Goal: Leave review/rating: Leave review/rating

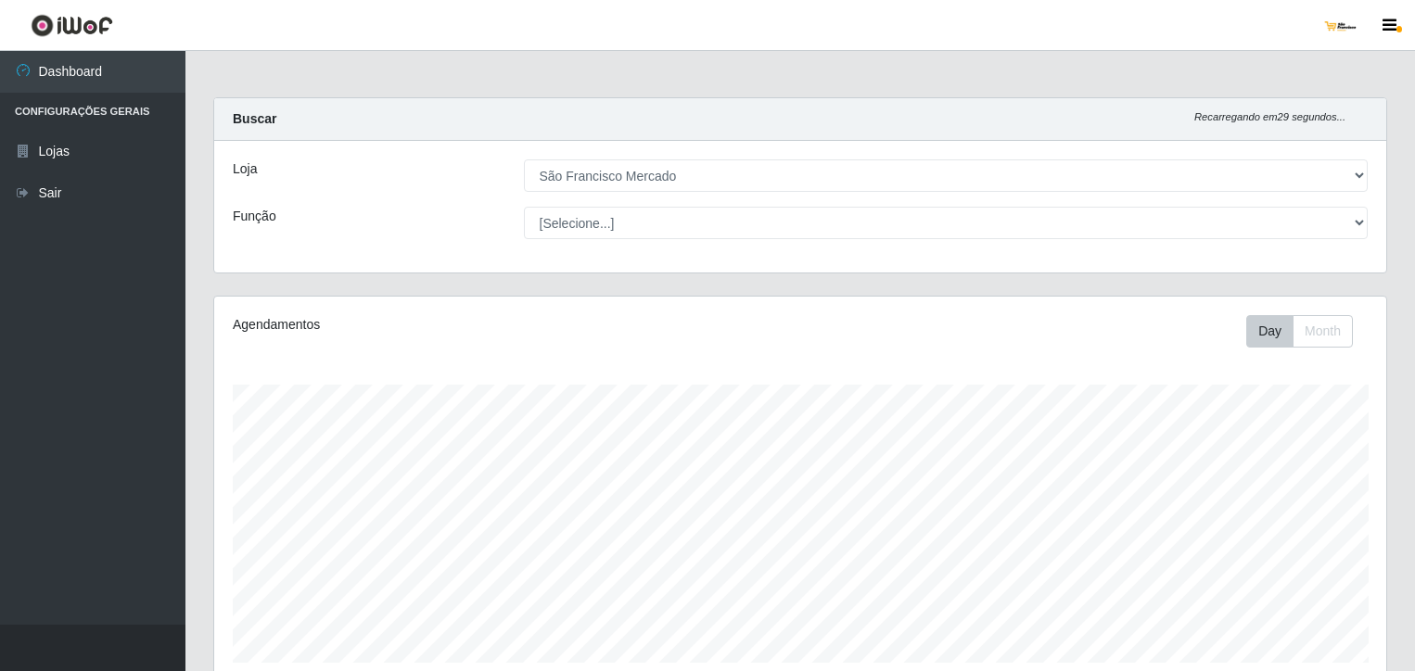
select select "168"
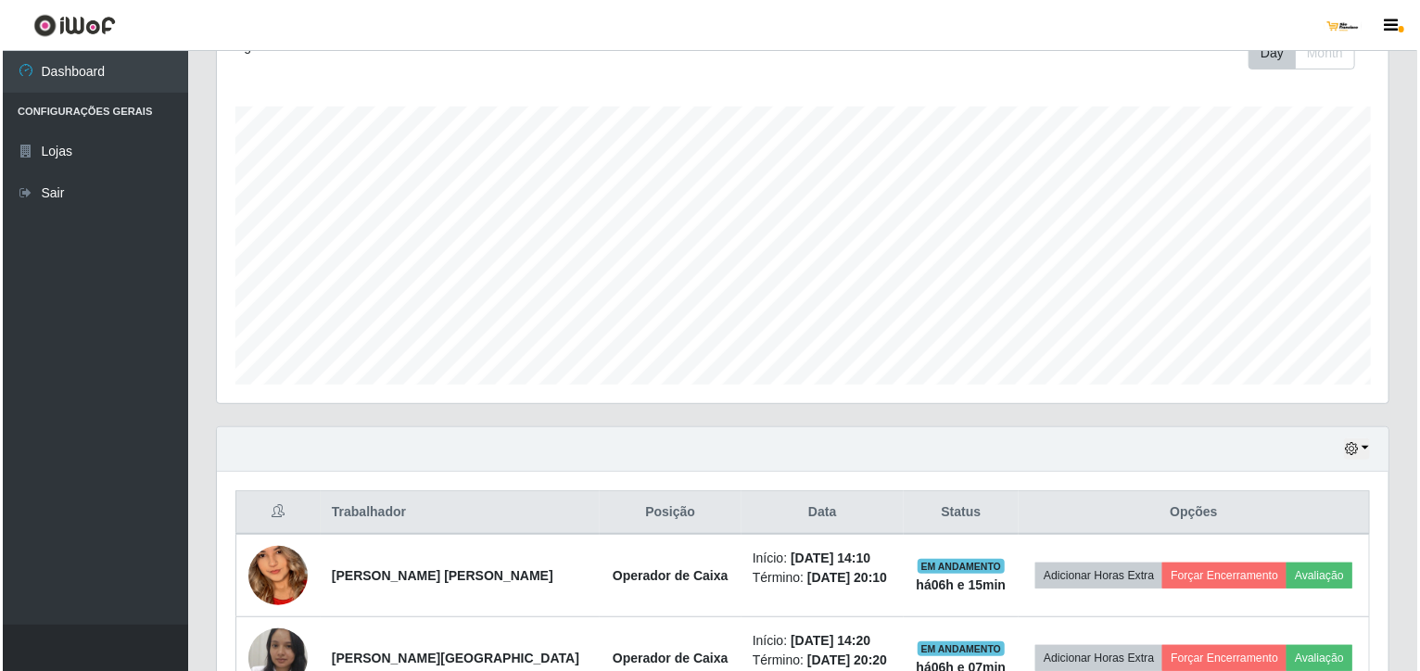
scroll to position [391, 0]
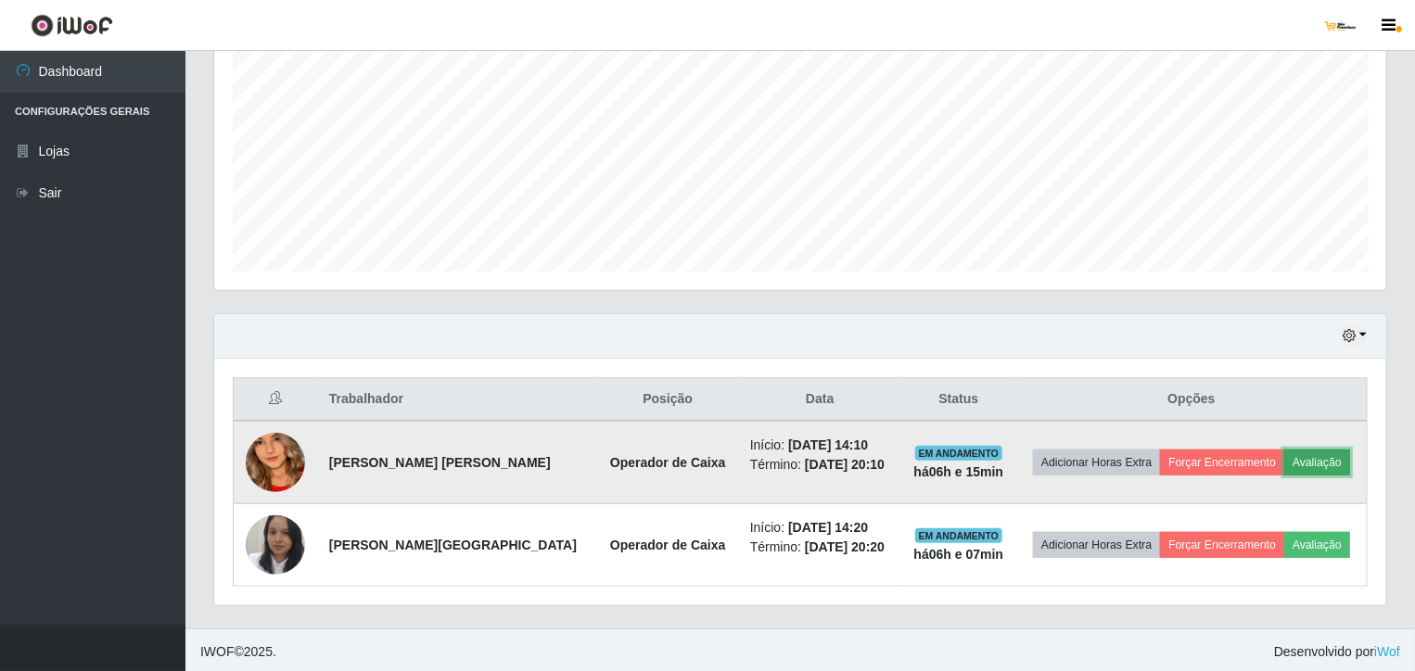
click at [1315, 459] on button "Avaliação" at bounding box center [1317, 463] width 66 height 26
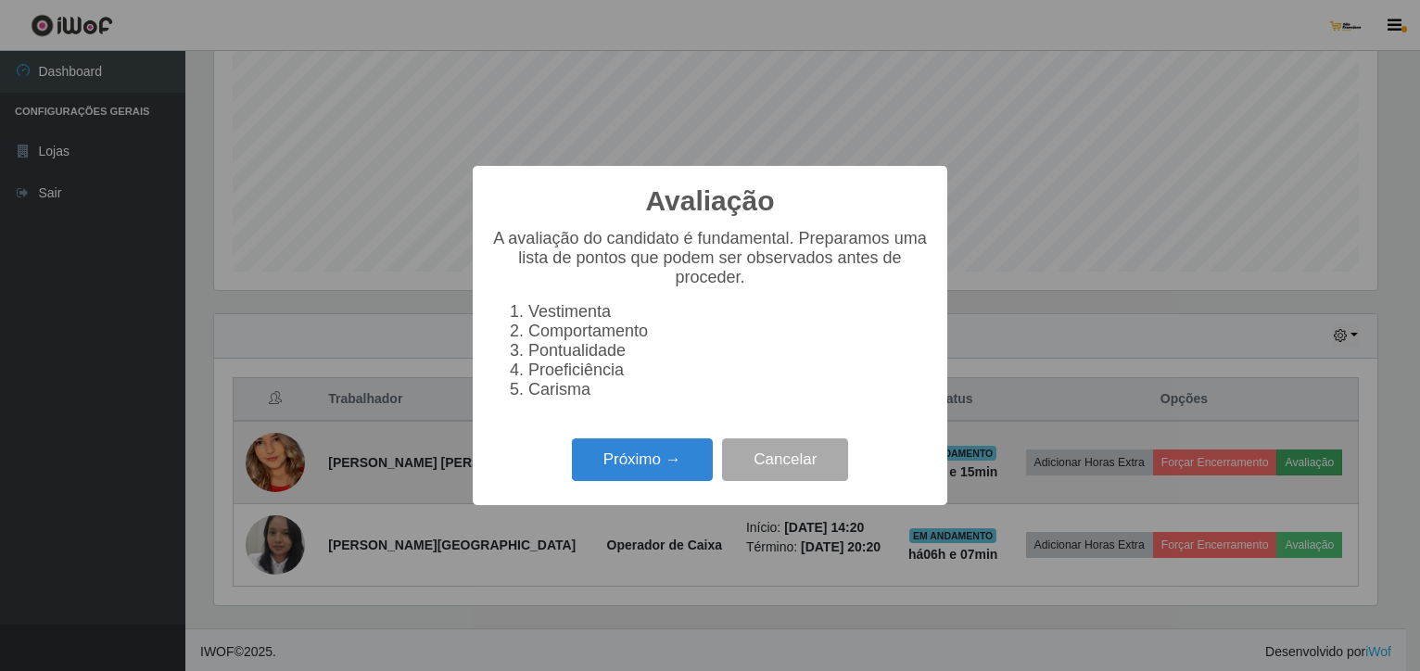
scroll to position [385, 1164]
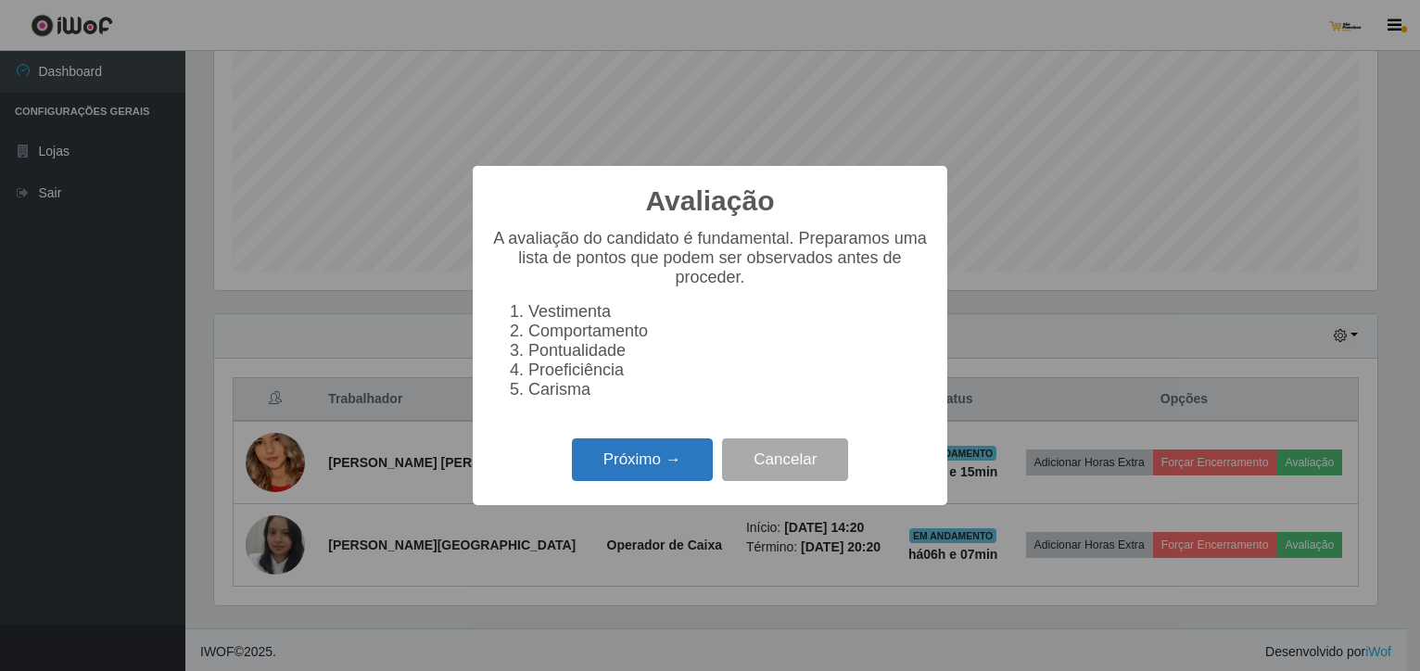
click at [664, 471] on button "Próximo →" at bounding box center [642, 460] width 141 height 44
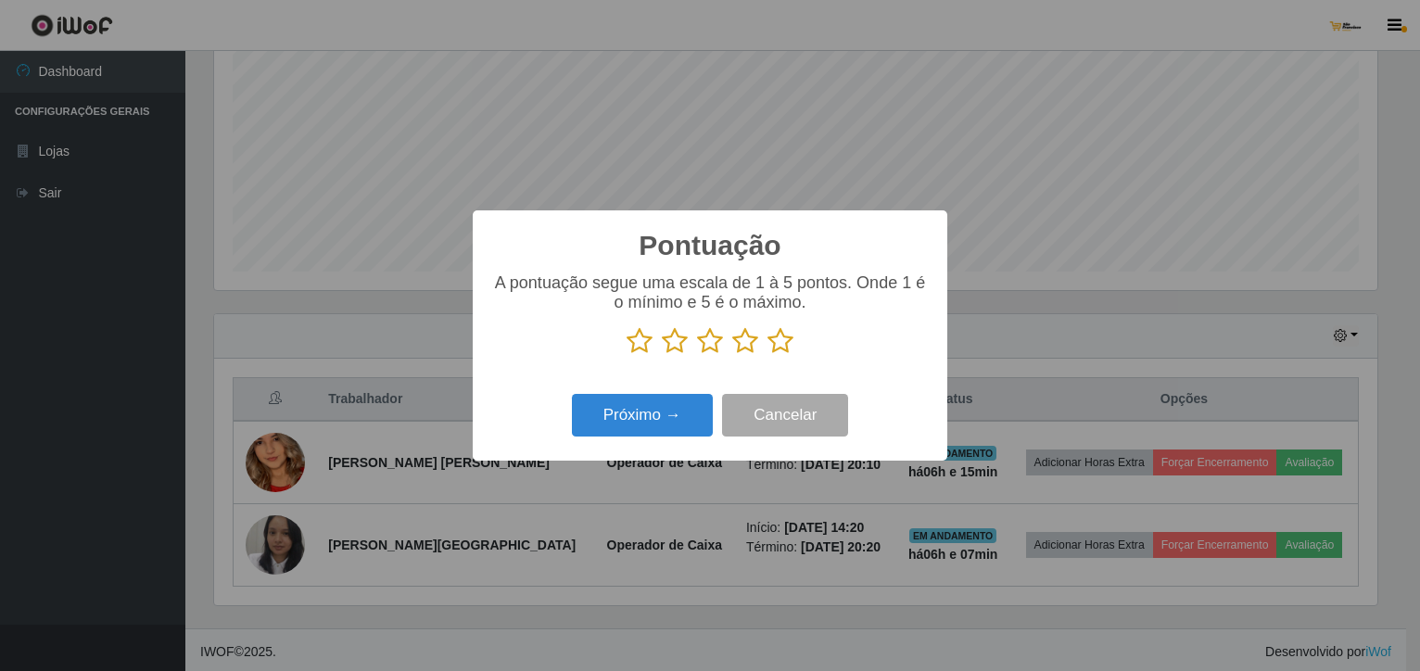
scroll to position [926619, 925839]
click at [742, 341] on icon at bounding box center [745, 341] width 26 height 28
click at [732, 355] on input "radio" at bounding box center [732, 355] width 0 height 0
click at [658, 423] on button "Próximo →" at bounding box center [642, 416] width 141 height 44
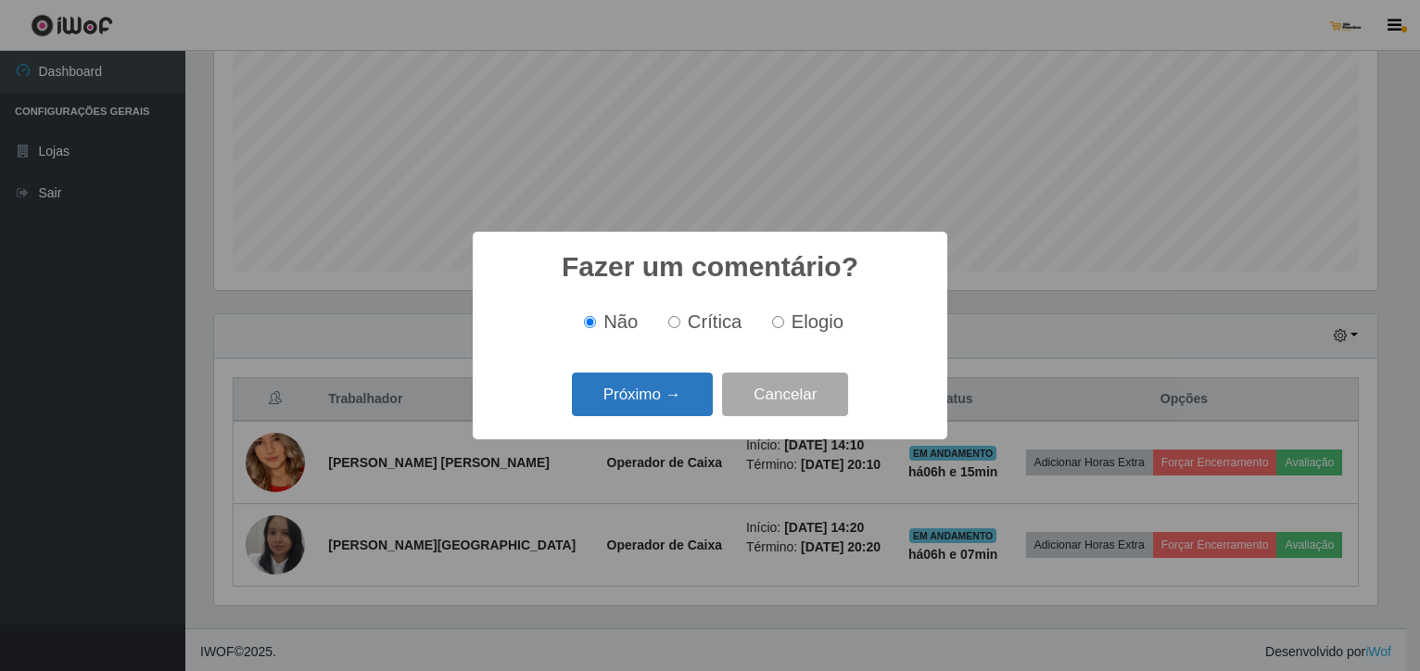
click at [651, 406] on button "Próximo →" at bounding box center [642, 395] width 141 height 44
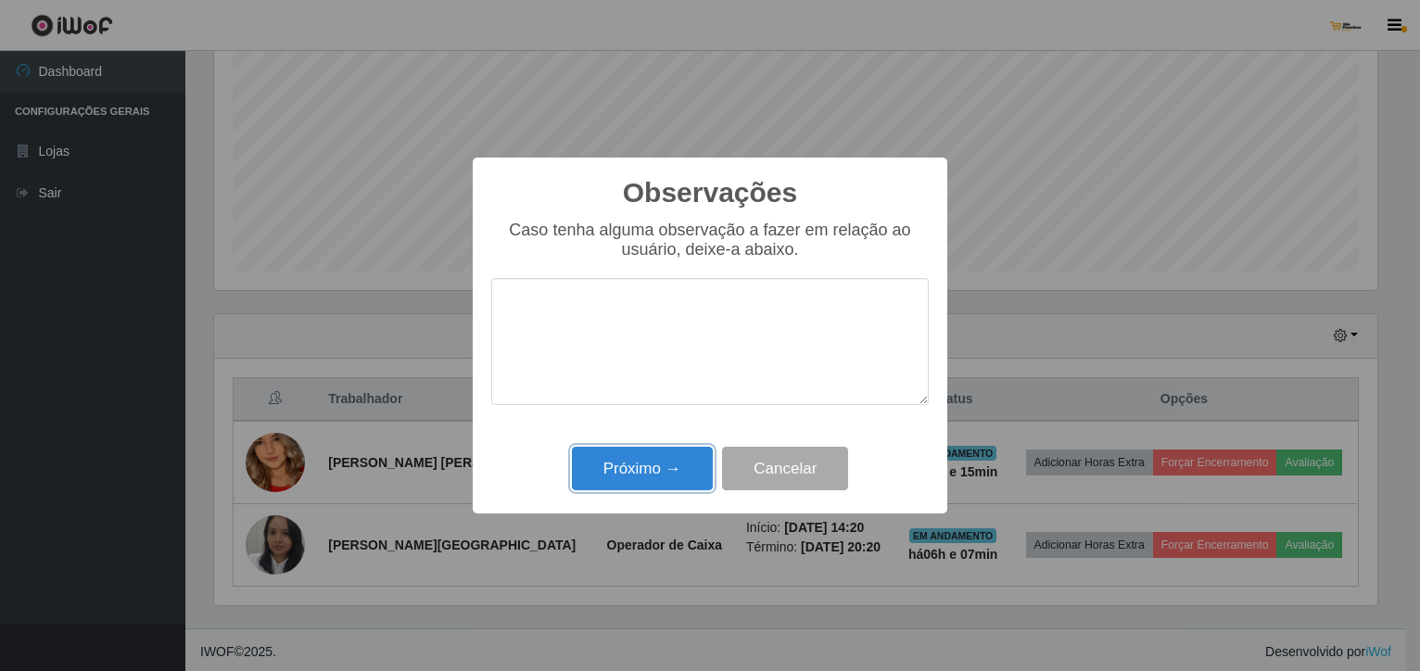
click at [663, 488] on button "Próximo →" at bounding box center [642, 469] width 141 height 44
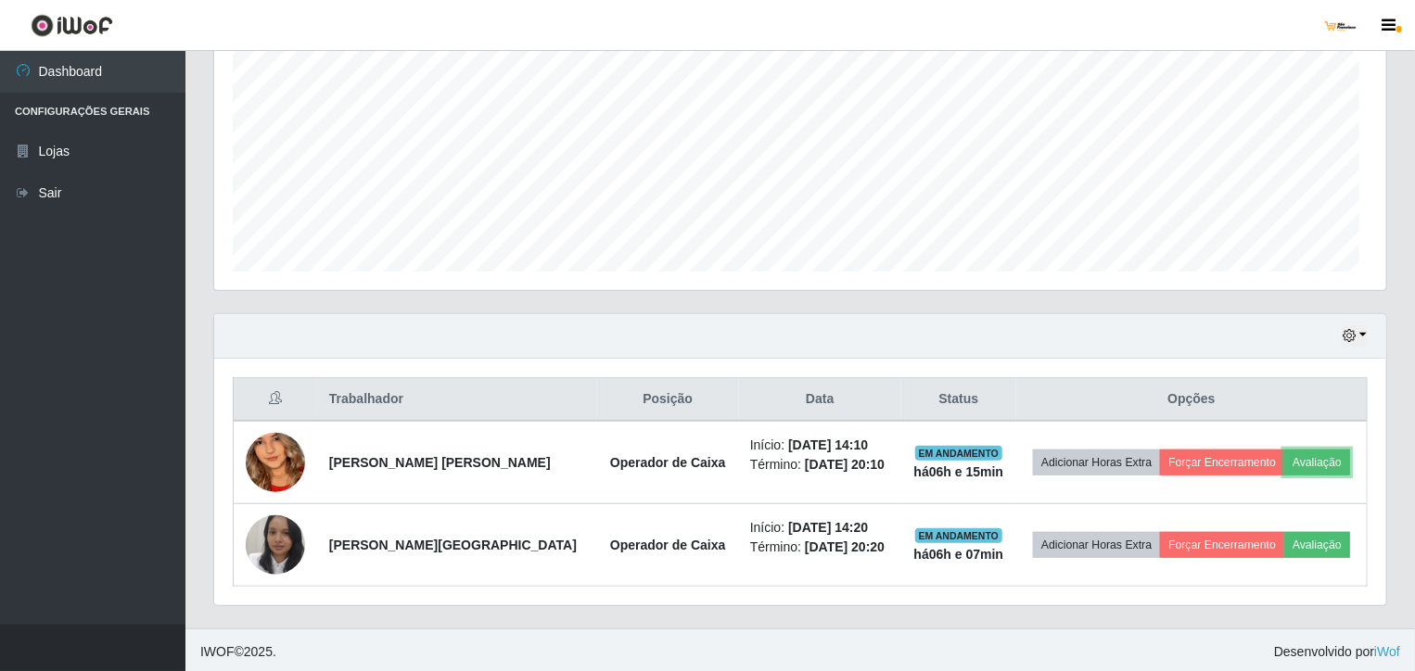
scroll to position [385, 1172]
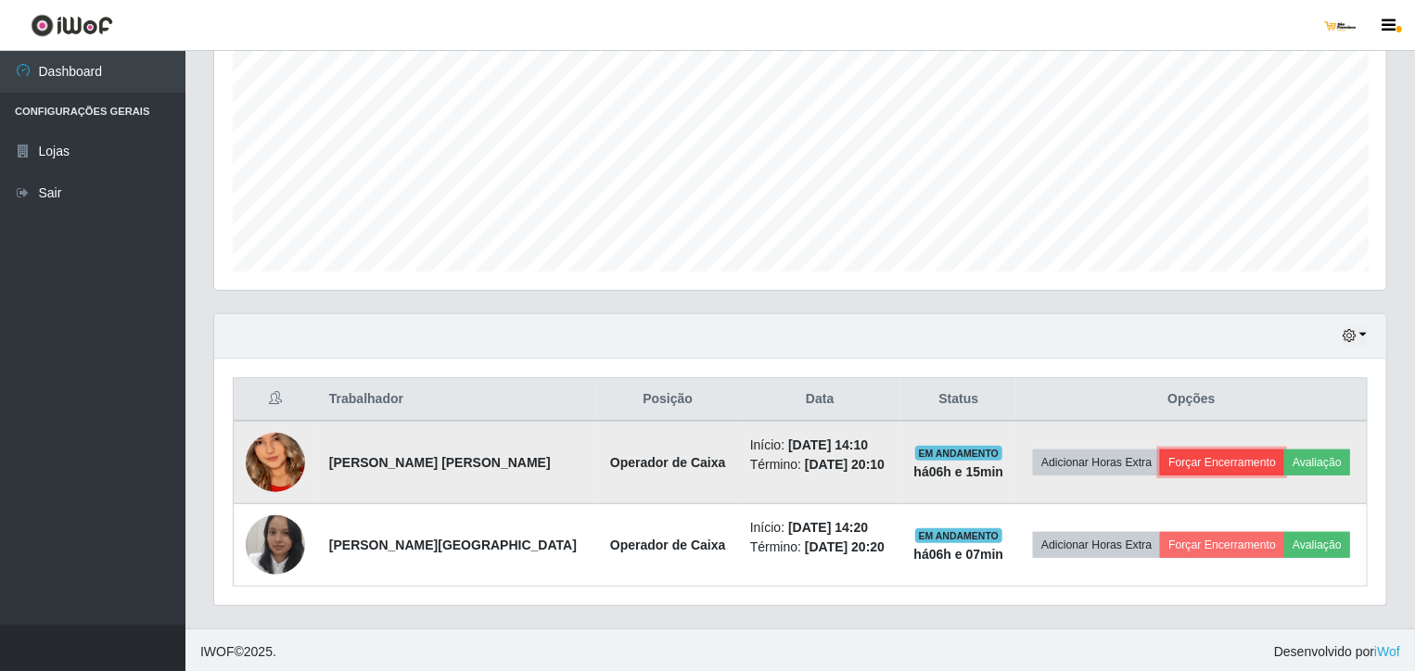
click at [1253, 455] on button "Forçar Encerramento" at bounding box center [1222, 463] width 124 height 26
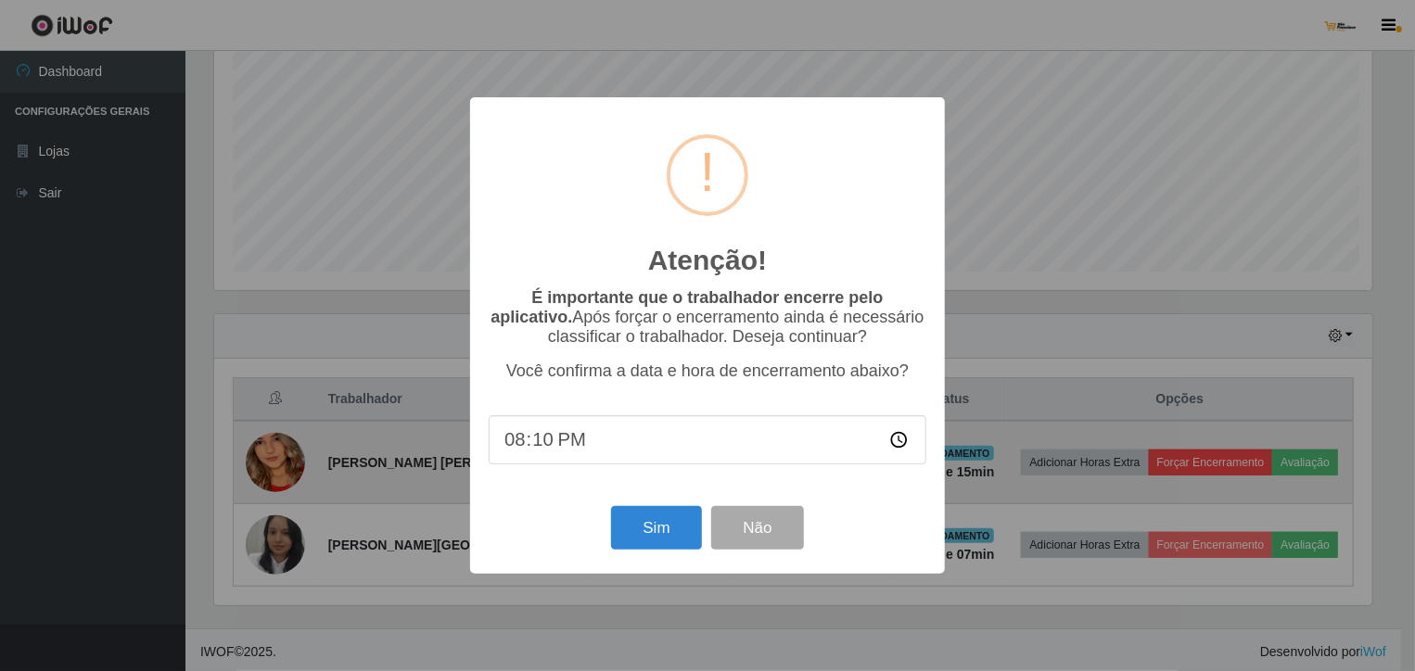
scroll to position [385, 1164]
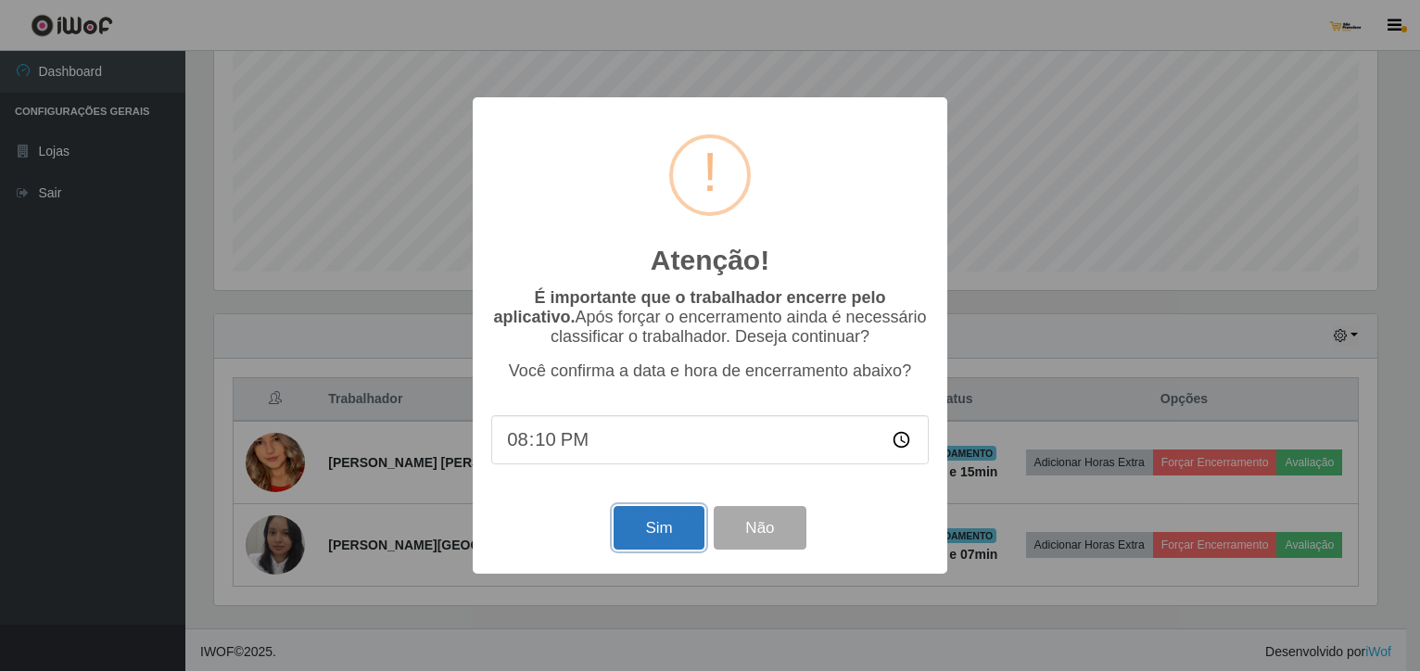
click at [654, 531] on button "Sim" at bounding box center [659, 528] width 90 height 44
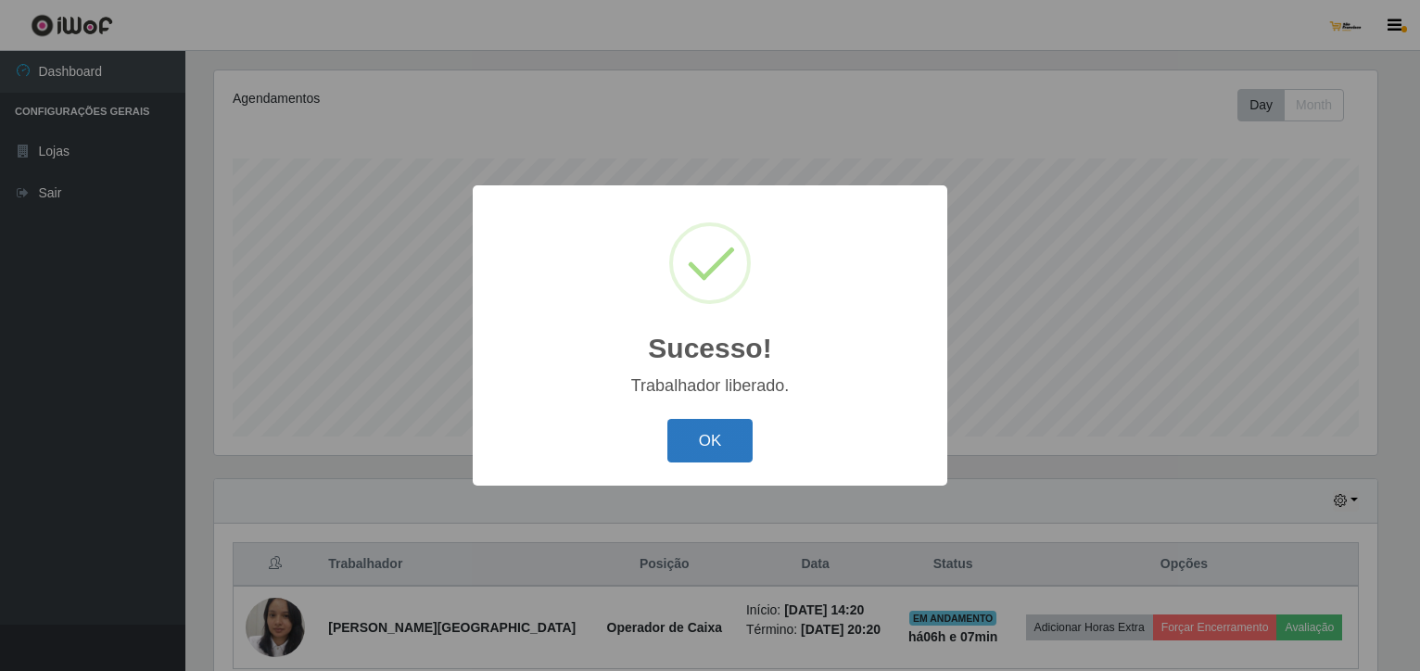
click at [724, 446] on button "OK" at bounding box center [710, 441] width 86 height 44
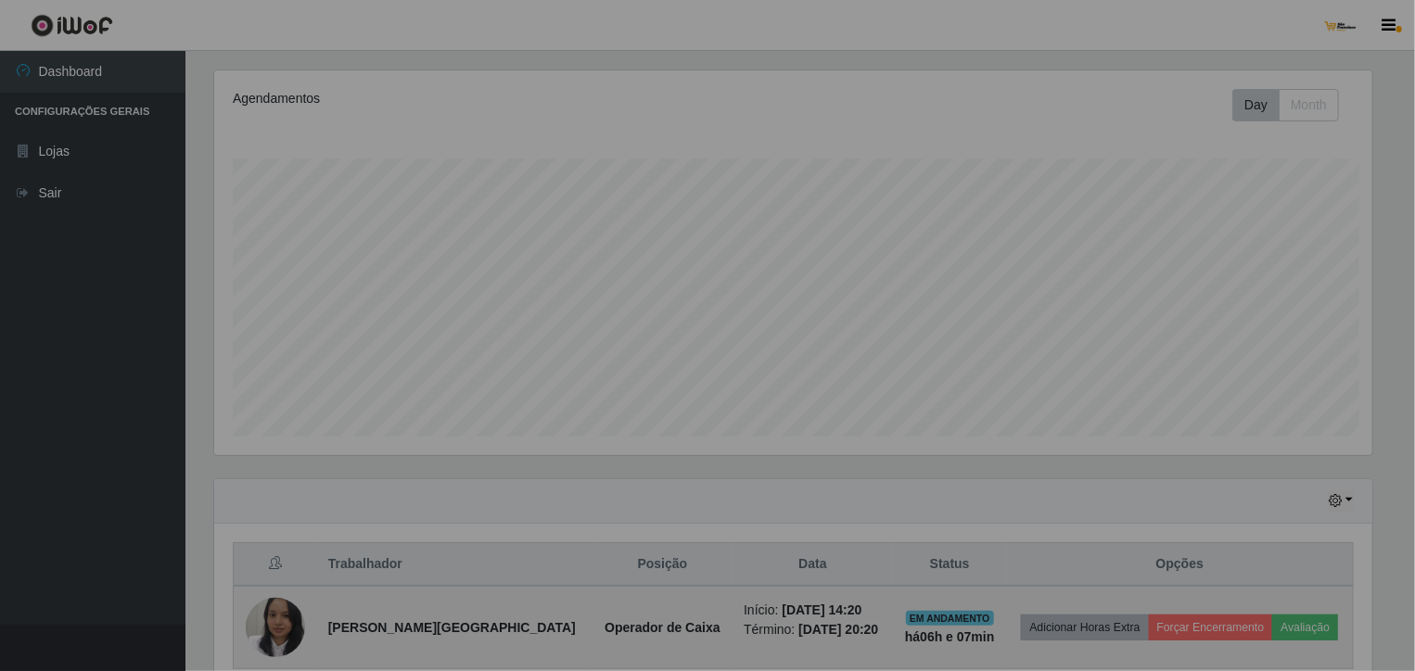
scroll to position [385, 1172]
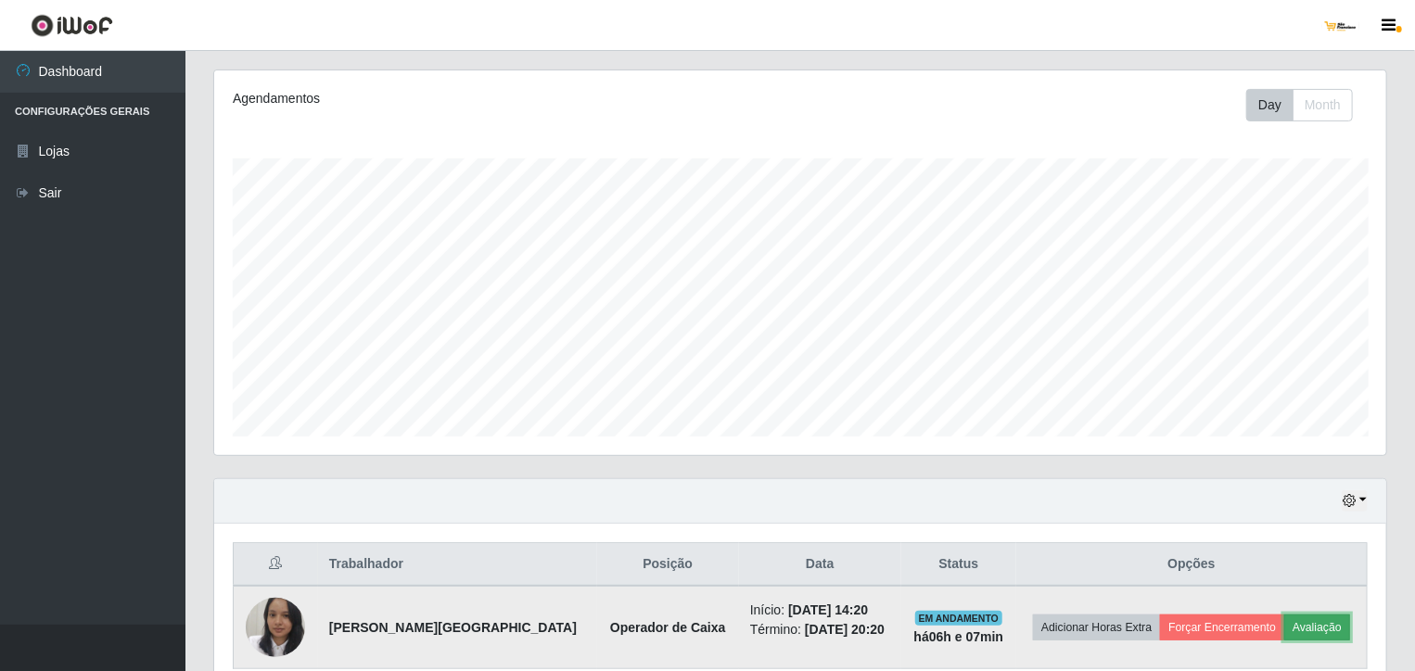
click at [1303, 616] on button "Avaliação" at bounding box center [1317, 628] width 66 height 26
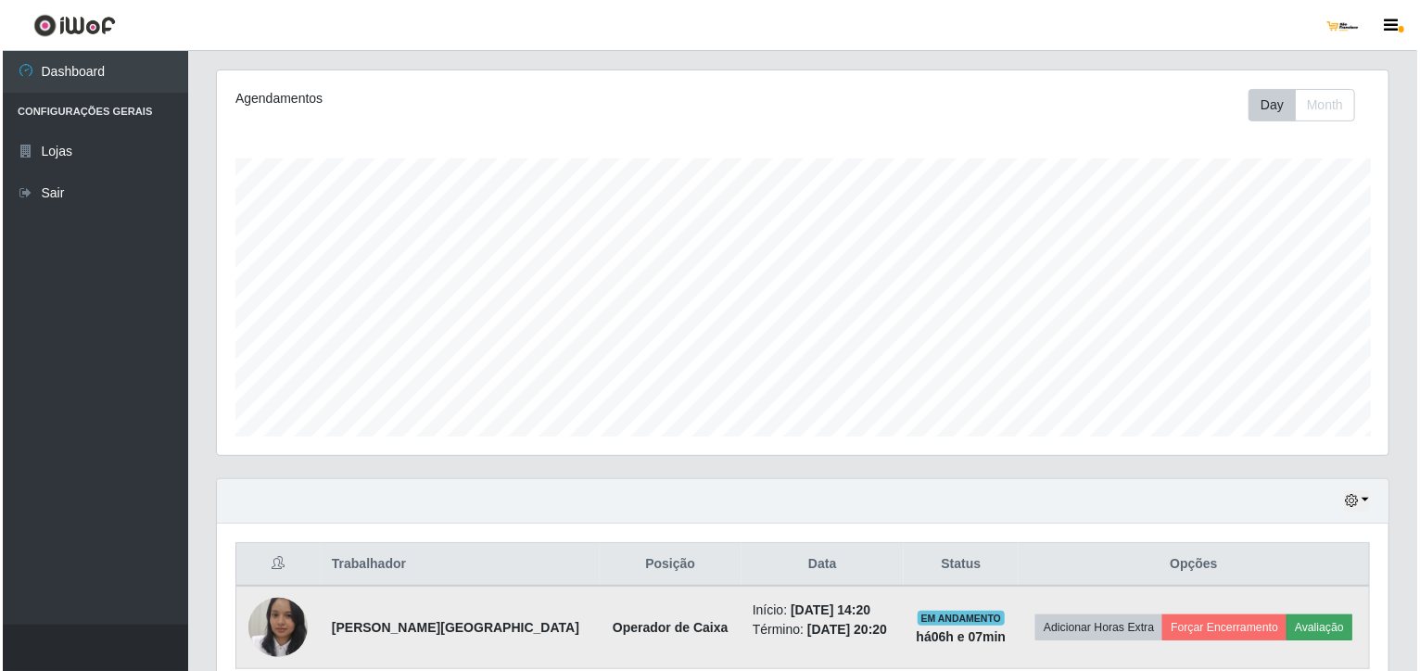
scroll to position [385, 1164]
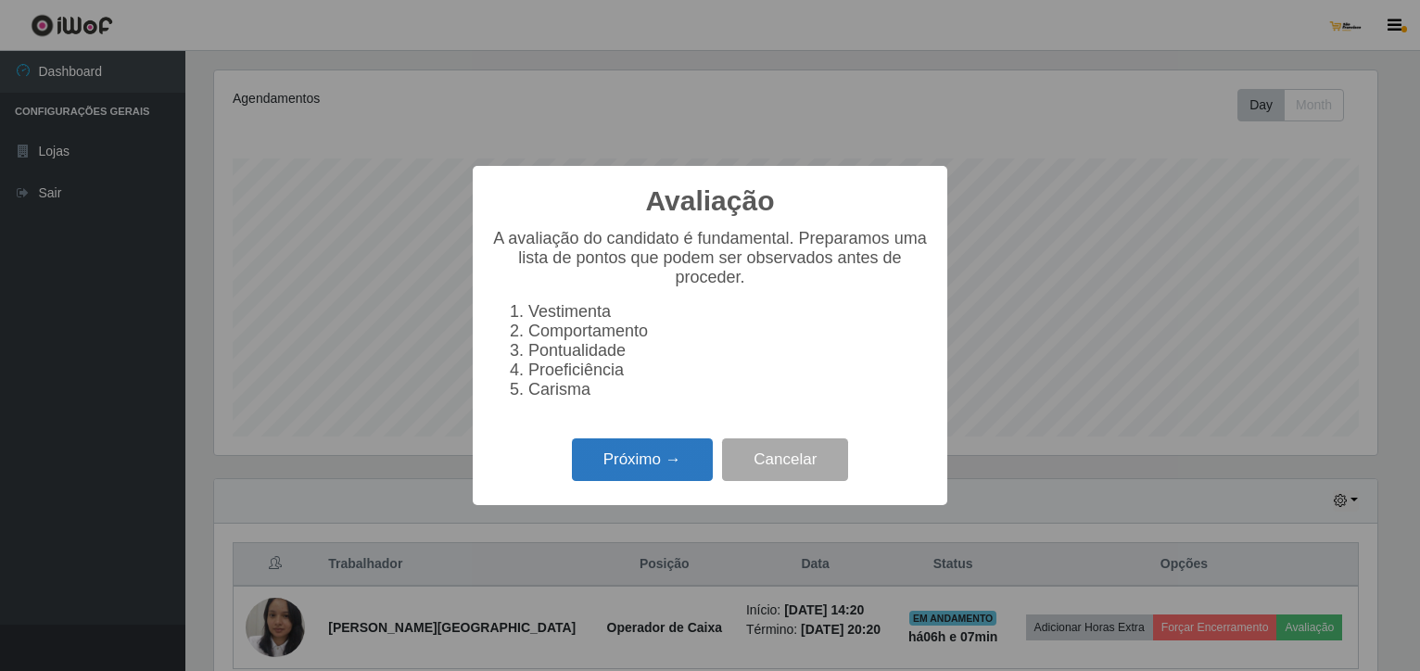
click at [635, 467] on button "Próximo →" at bounding box center [642, 460] width 141 height 44
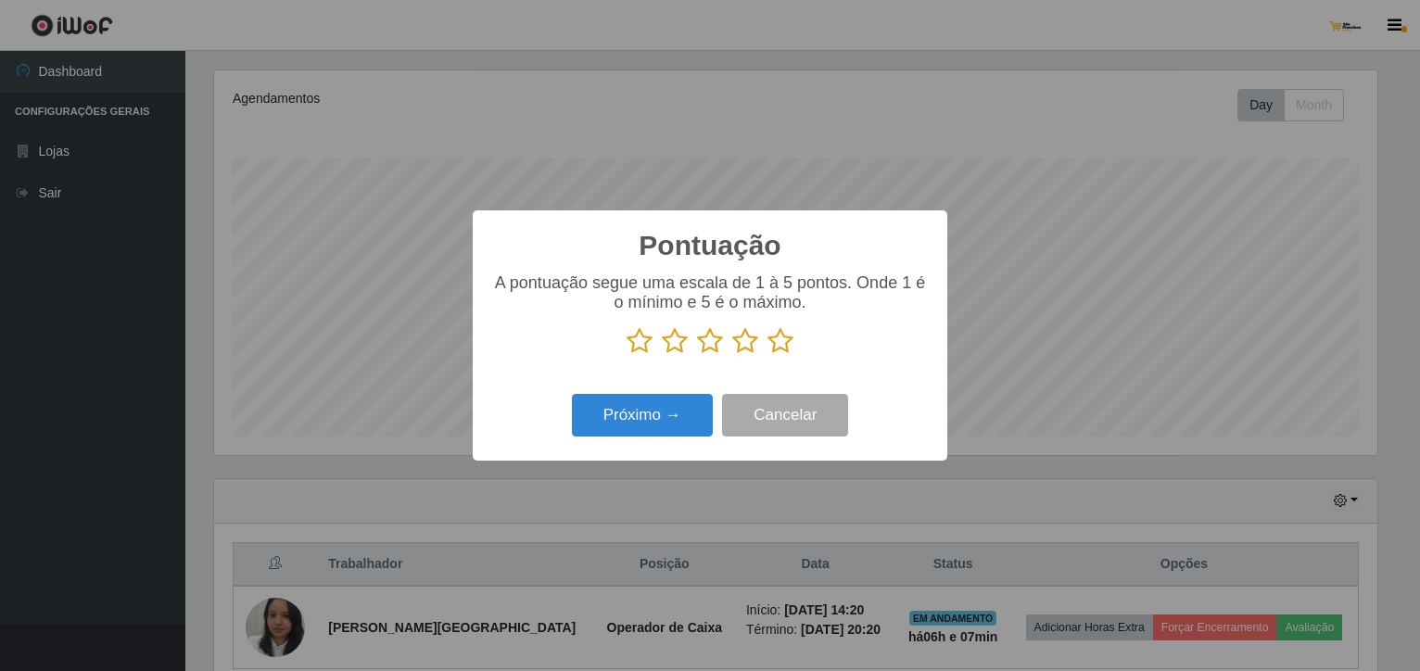
scroll to position [926619, 925839]
click at [711, 342] on icon at bounding box center [710, 341] width 26 height 28
click at [697, 355] on input "radio" at bounding box center [697, 355] width 0 height 0
click at [686, 407] on button "Próximo →" at bounding box center [642, 416] width 141 height 44
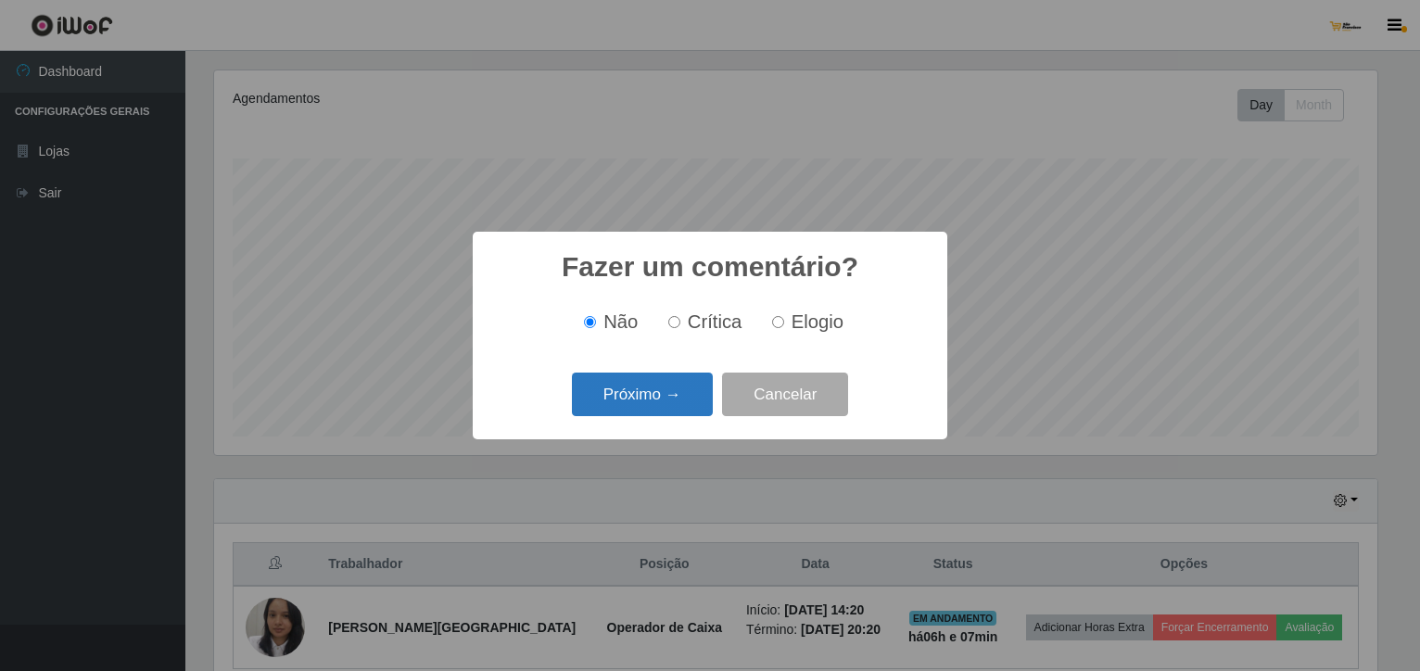
click at [686, 407] on button "Próximo →" at bounding box center [642, 395] width 141 height 44
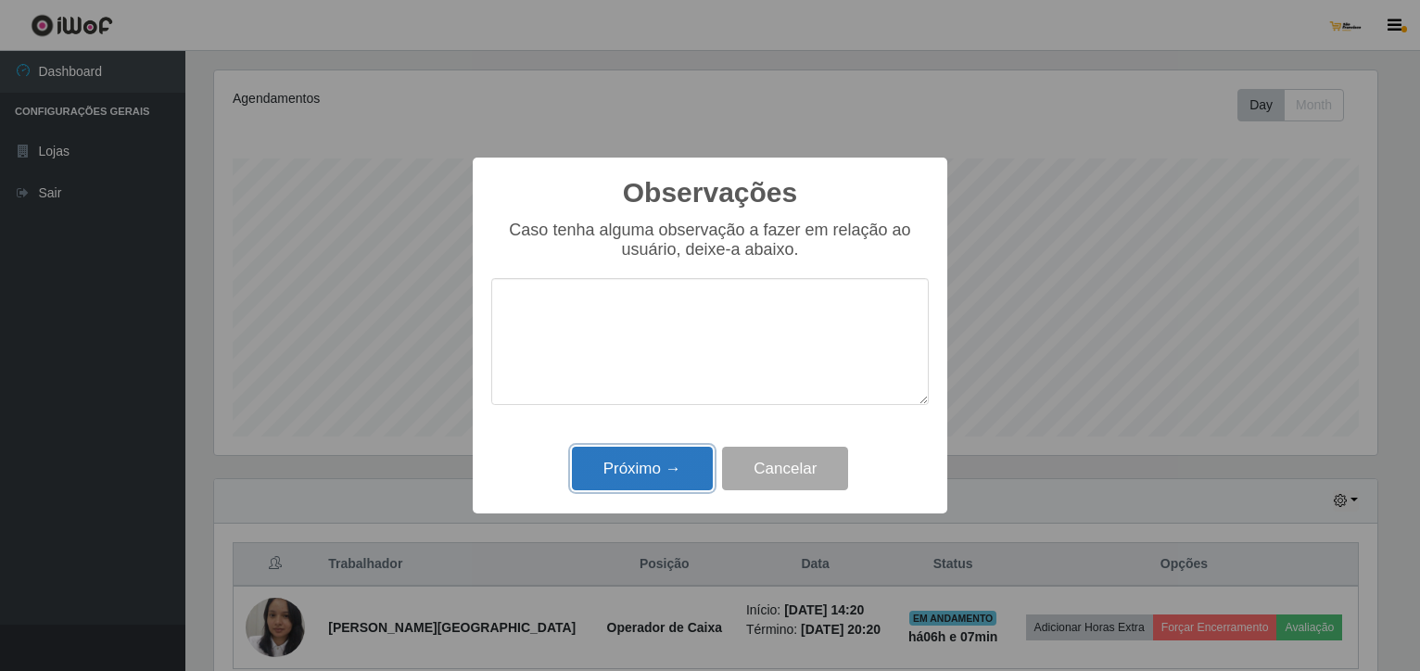
click at [683, 460] on button "Próximo →" at bounding box center [642, 469] width 141 height 44
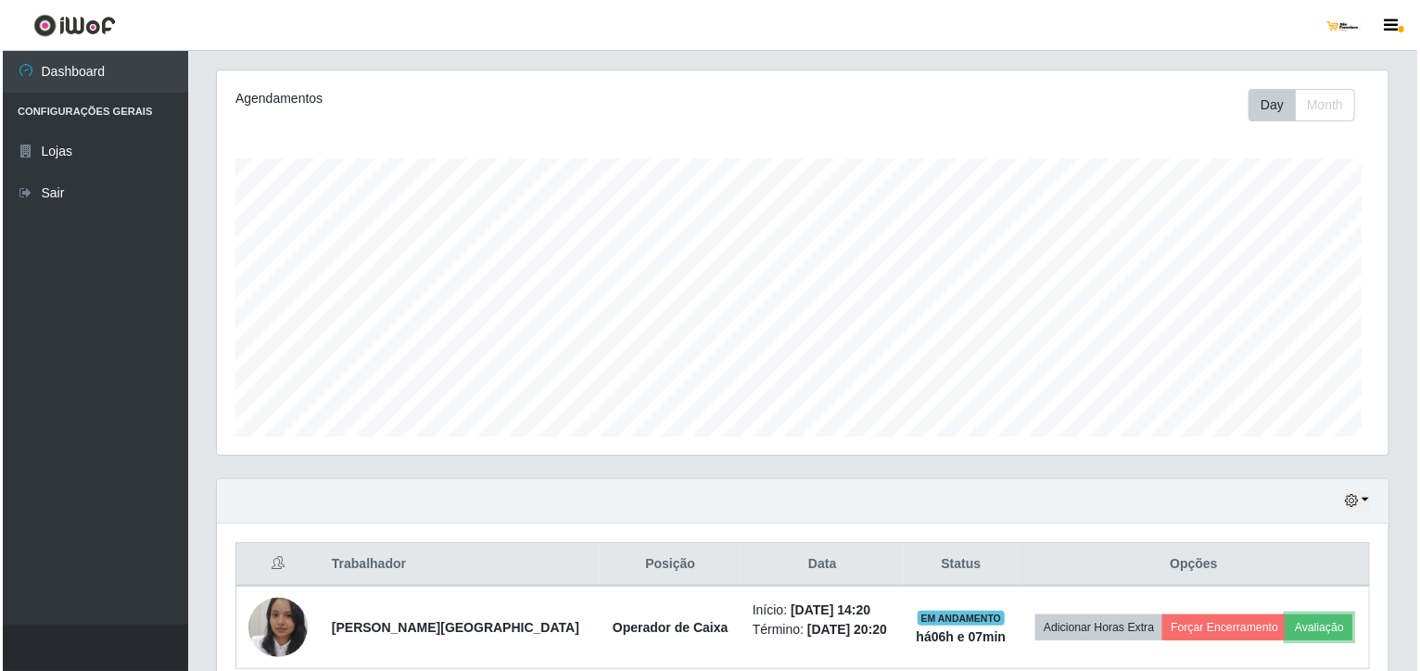
scroll to position [385, 1172]
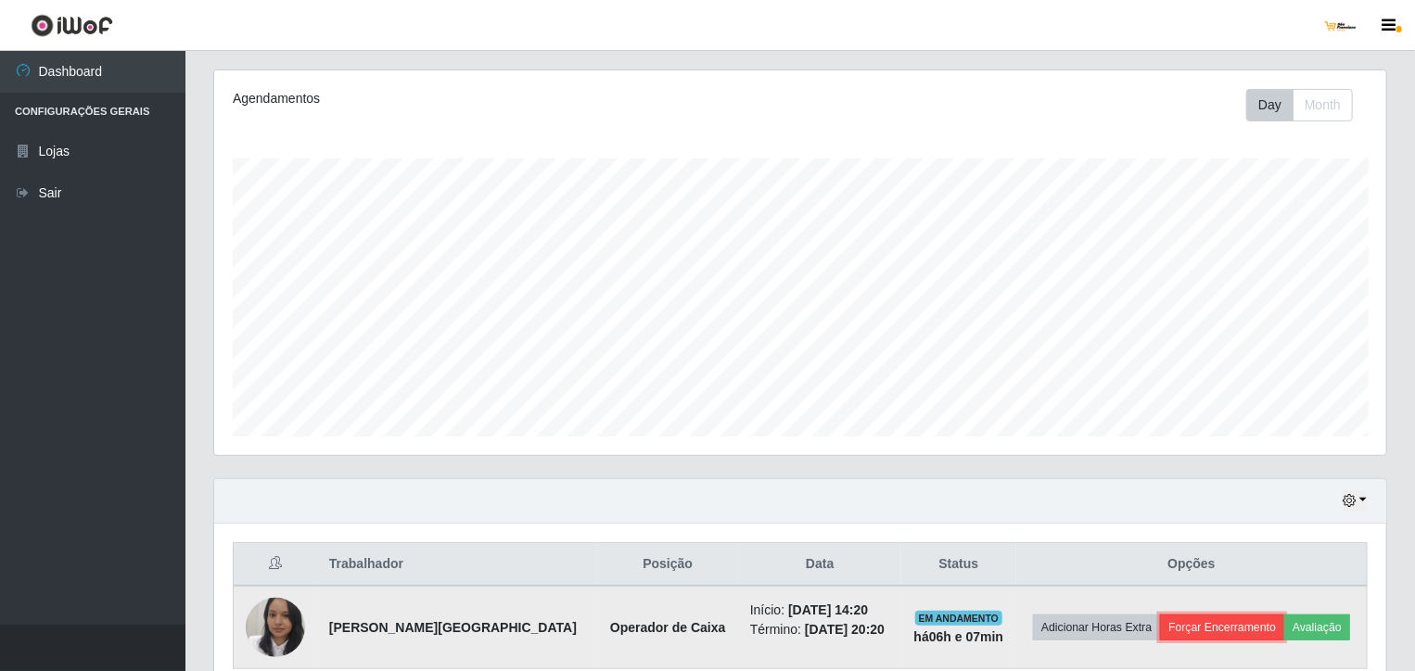
click at [1216, 627] on button "Forçar Encerramento" at bounding box center [1222, 628] width 124 height 26
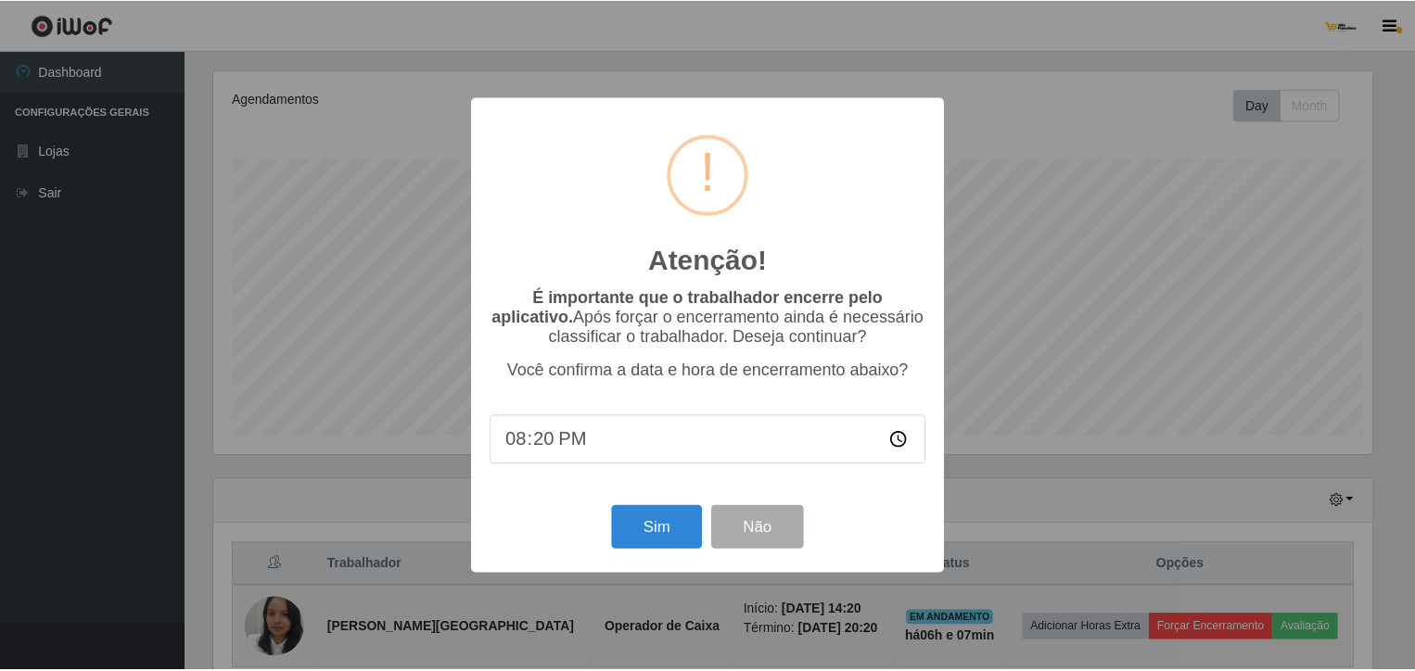
scroll to position [385, 1164]
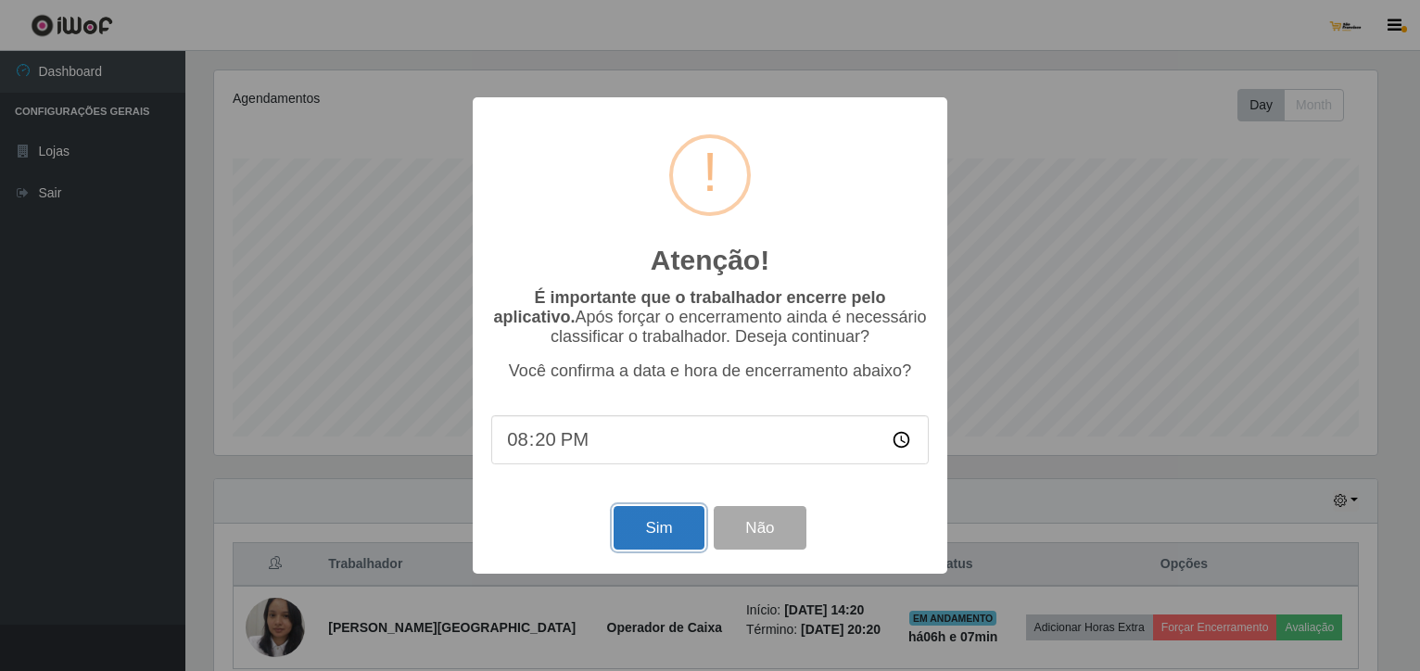
click at [658, 529] on button "Sim" at bounding box center [659, 528] width 90 height 44
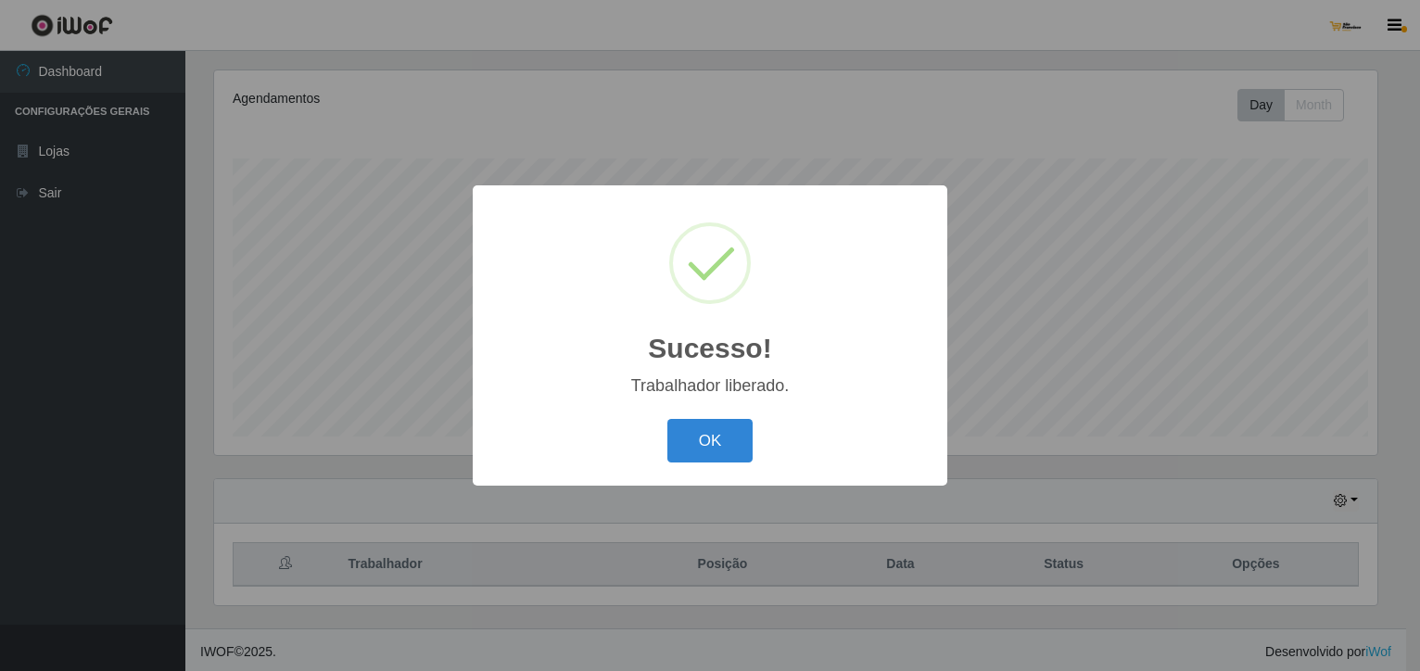
scroll to position [0, 0]
click at [730, 425] on button "OK" at bounding box center [710, 441] width 86 height 44
